Goal: Communication & Community: Answer question/provide support

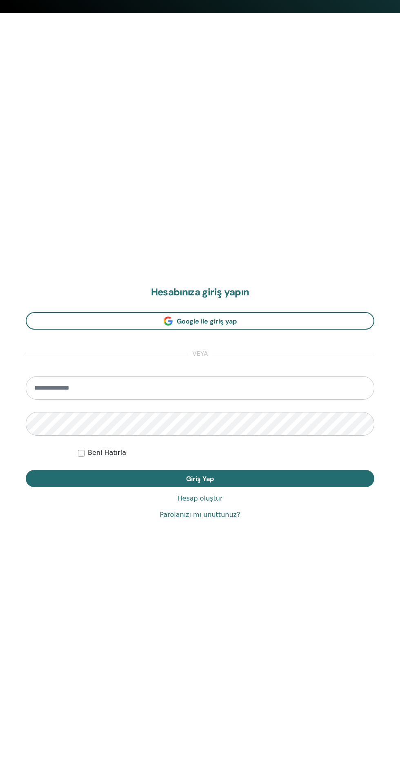
scroll to position [780, 0]
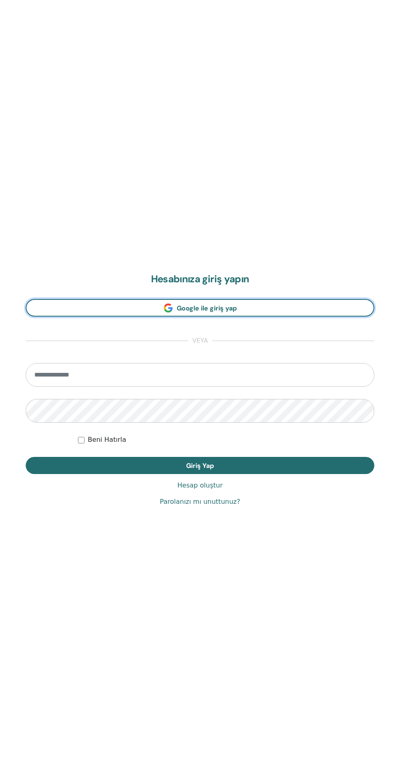
click at [230, 309] on span "Google ile giriş yap" at bounding box center [207, 308] width 60 height 9
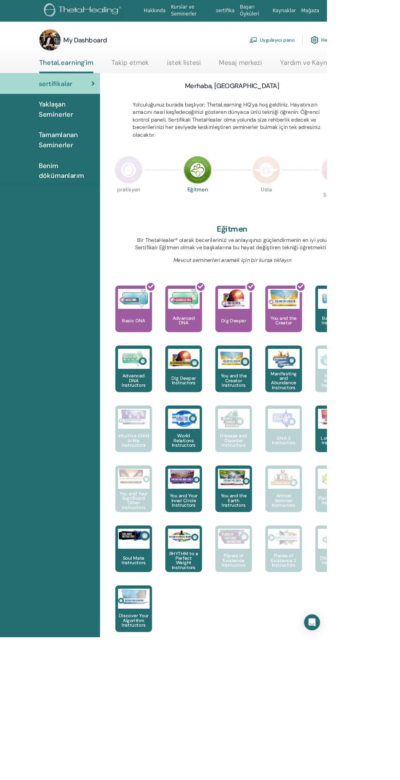
click at [298, 82] on link "Mesaj merkezi" at bounding box center [294, 80] width 53 height 16
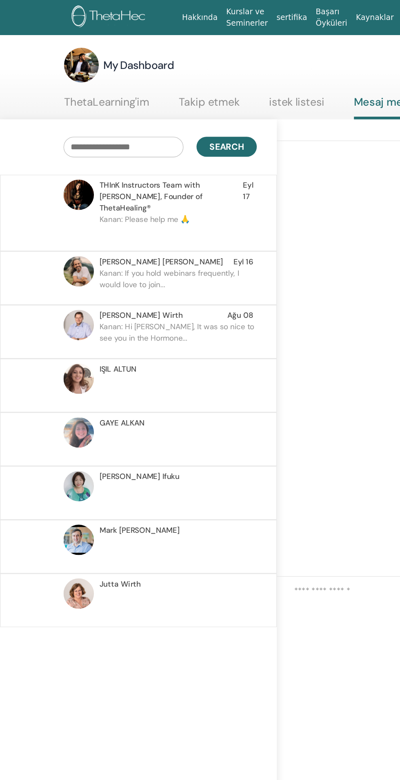
click at [147, 161] on p "Kanan: Please help me 🙏" at bounding box center [134, 173] width 118 height 24
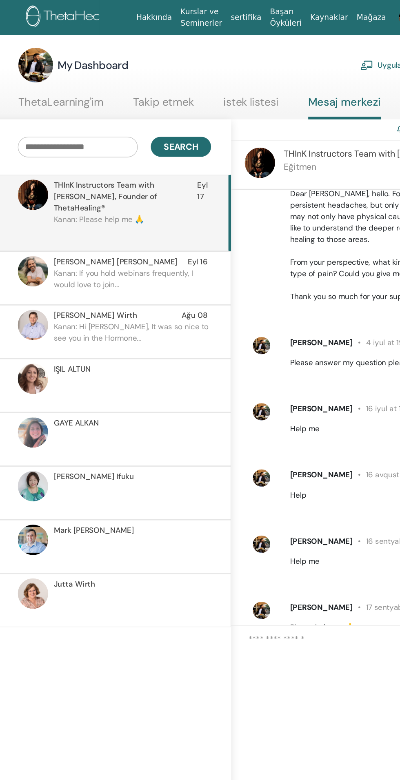
scroll to position [31, 0]
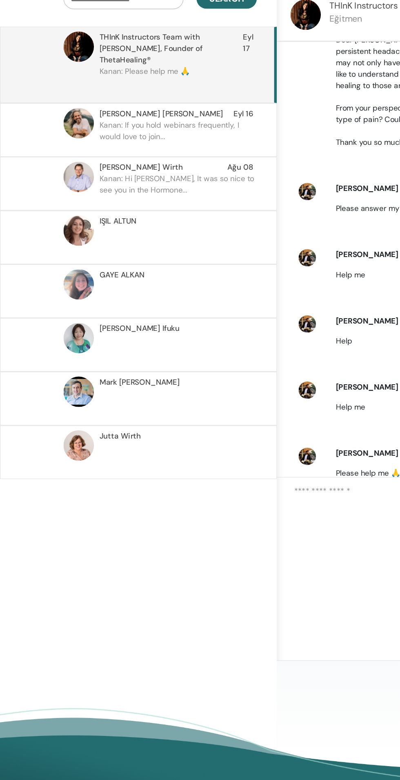
click at [150, 201] on p "Kanan: If you hold webinars frequently, I would love to join..." at bounding box center [134, 213] width 118 height 24
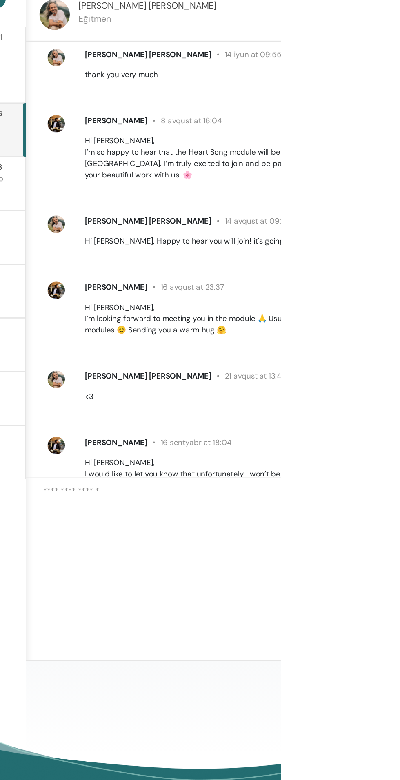
scroll to position [149, 0]
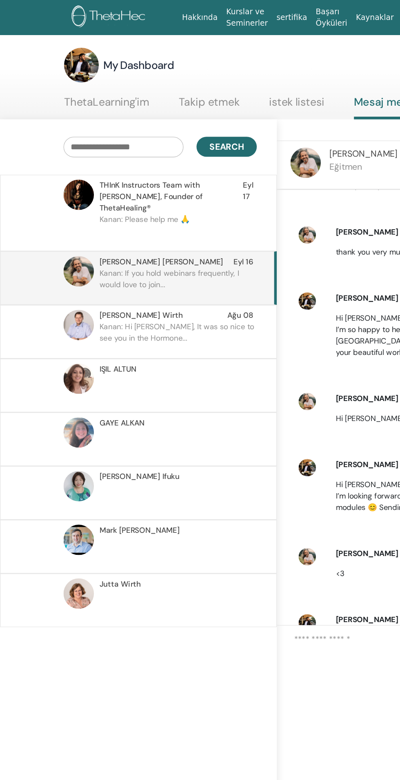
click at [102, 62] on section "My Dashboard Uygulayıcı pano Hesabım ThetaLearning'im Takip etmek istek listesi" at bounding box center [245, 63] width 490 height 54
click at [102, 75] on link "ThetaLearning'im" at bounding box center [80, 80] width 64 height 16
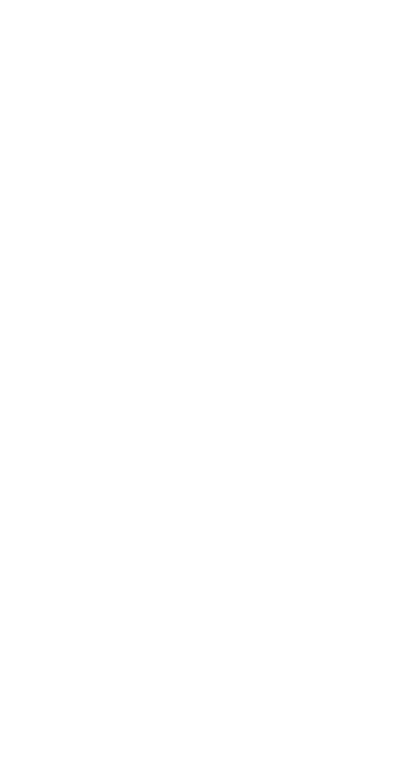
scroll to position [67, 0]
